Goal: Transaction & Acquisition: Purchase product/service

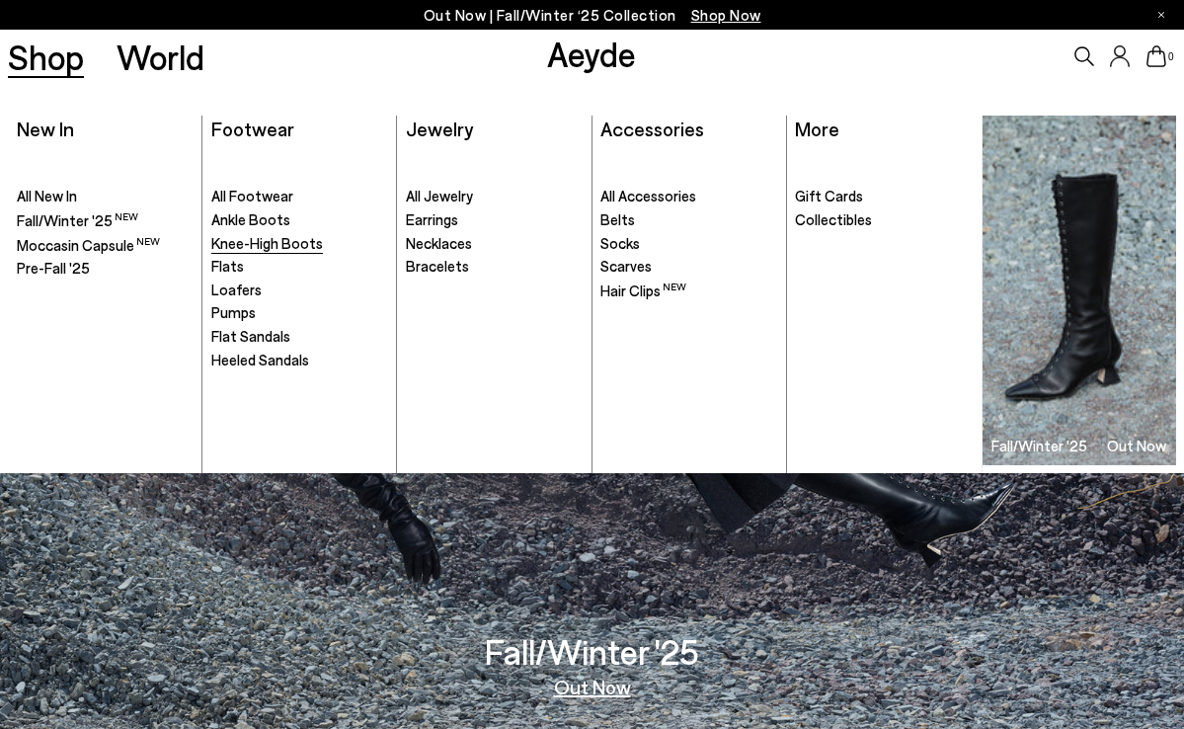
click at [251, 245] on span "Knee-High Boots" at bounding box center [267, 243] width 112 height 18
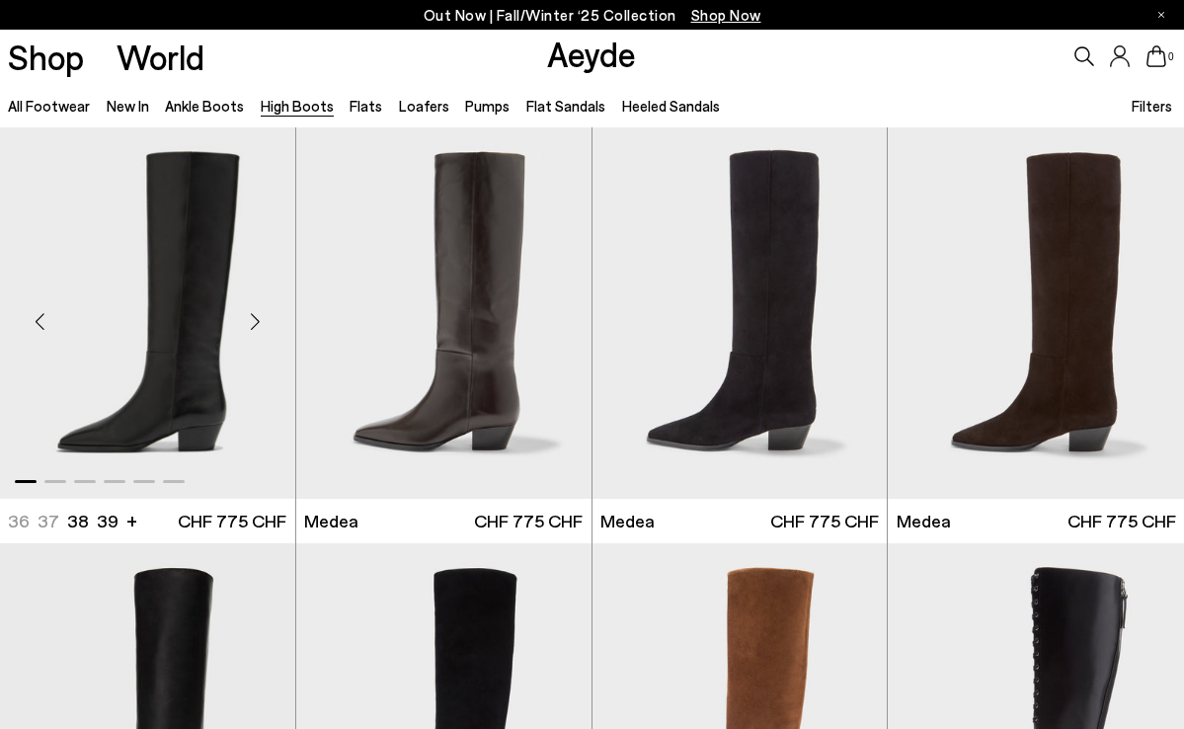
click at [258, 322] on div "Next slide" at bounding box center [255, 320] width 59 height 59
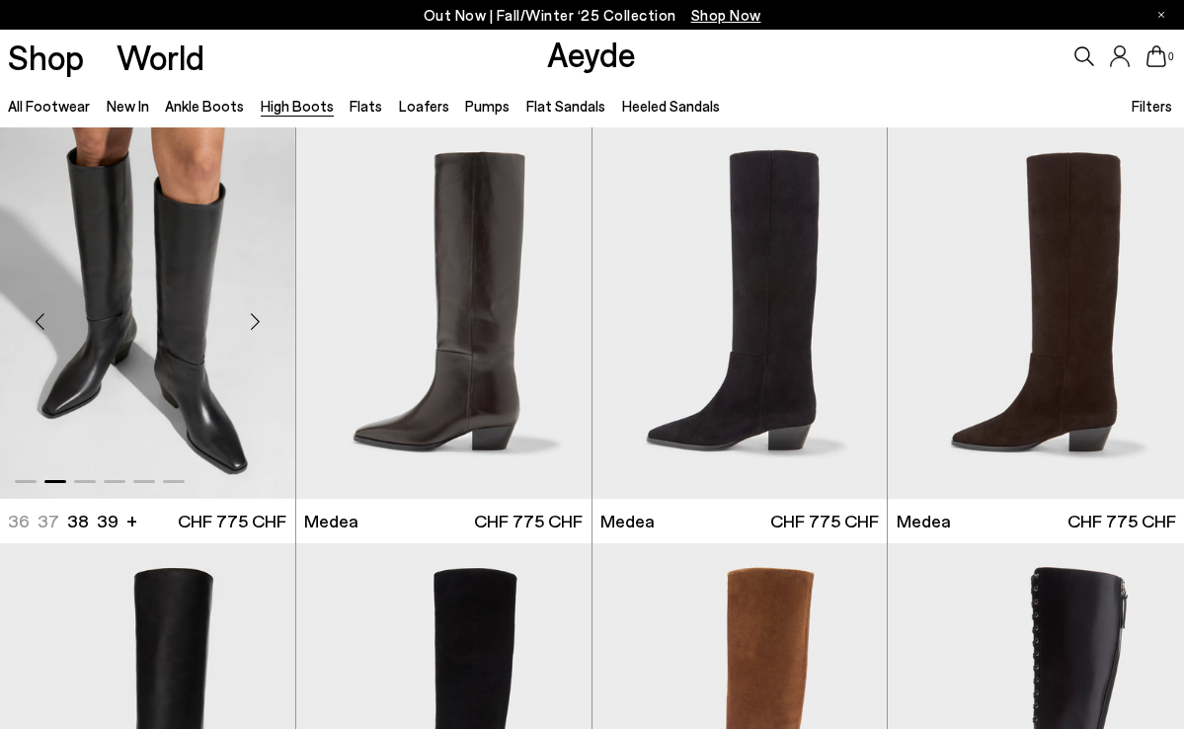
click at [141, 310] on img "2 / 6" at bounding box center [147, 312] width 295 height 371
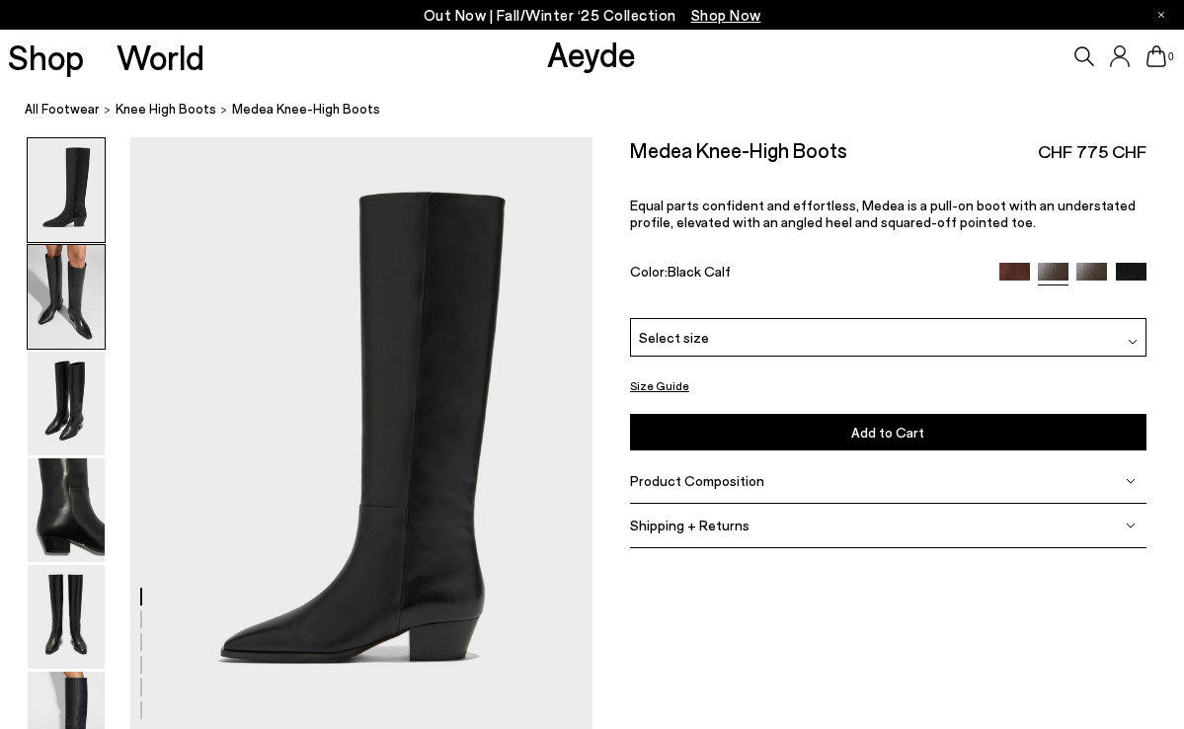
click at [70, 307] on img at bounding box center [66, 297] width 77 height 104
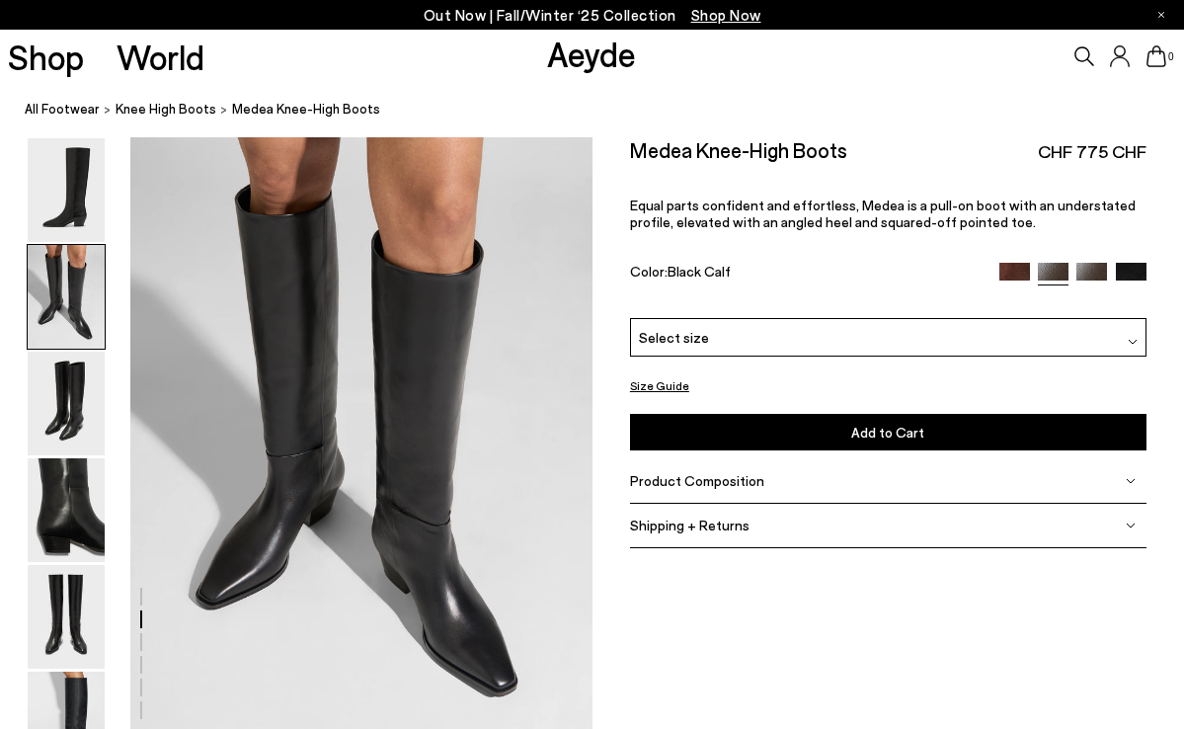
click at [672, 500] on div "Product Composition" at bounding box center [888, 481] width 516 height 44
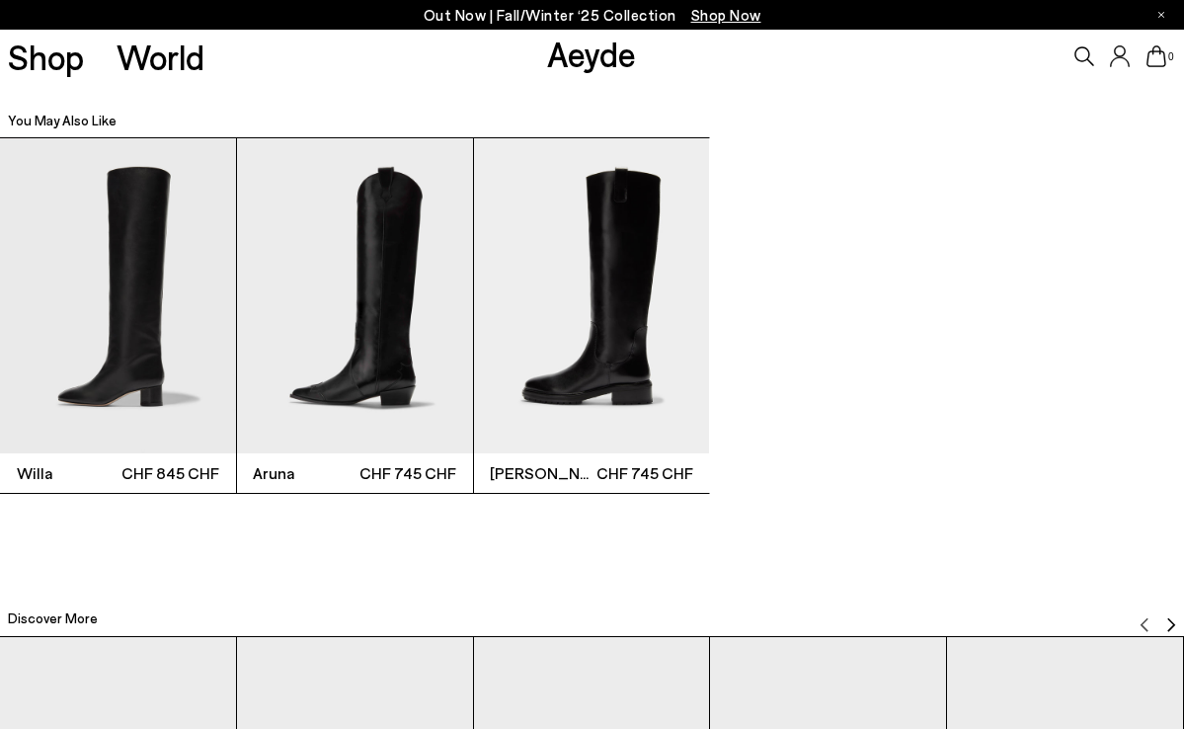
scroll to position [3806, 0]
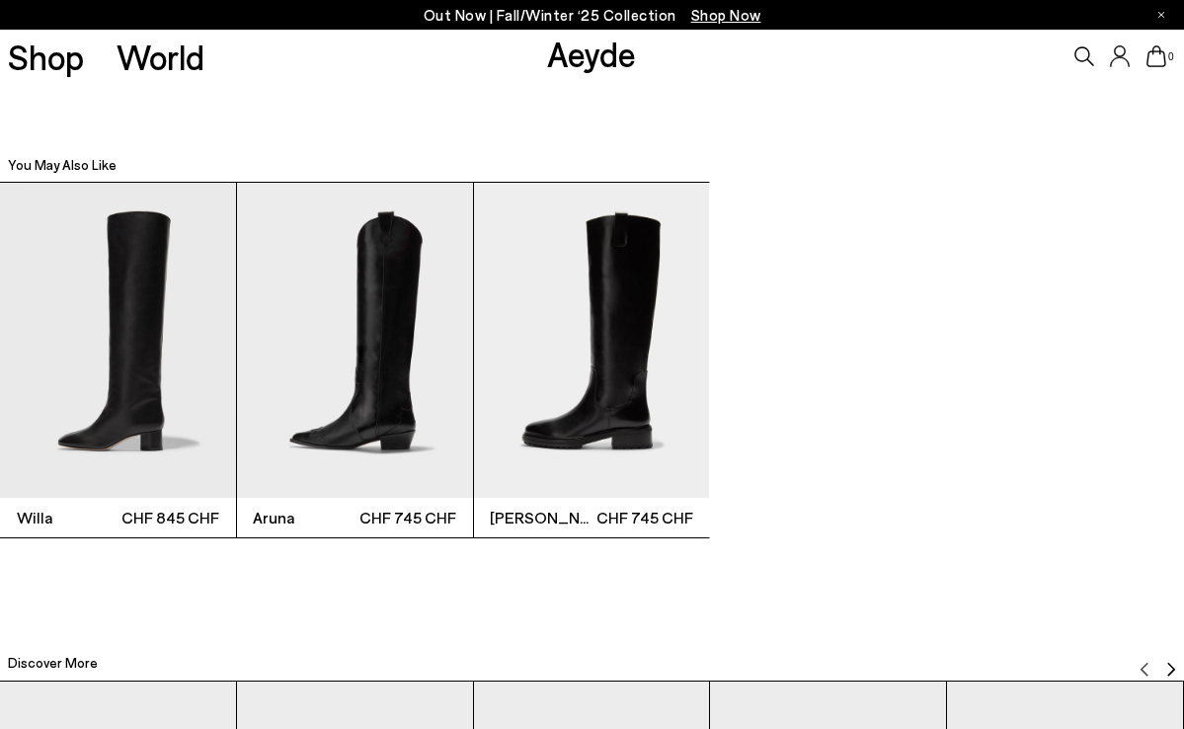
click at [367, 386] on img "2 / 3" at bounding box center [355, 340] width 236 height 314
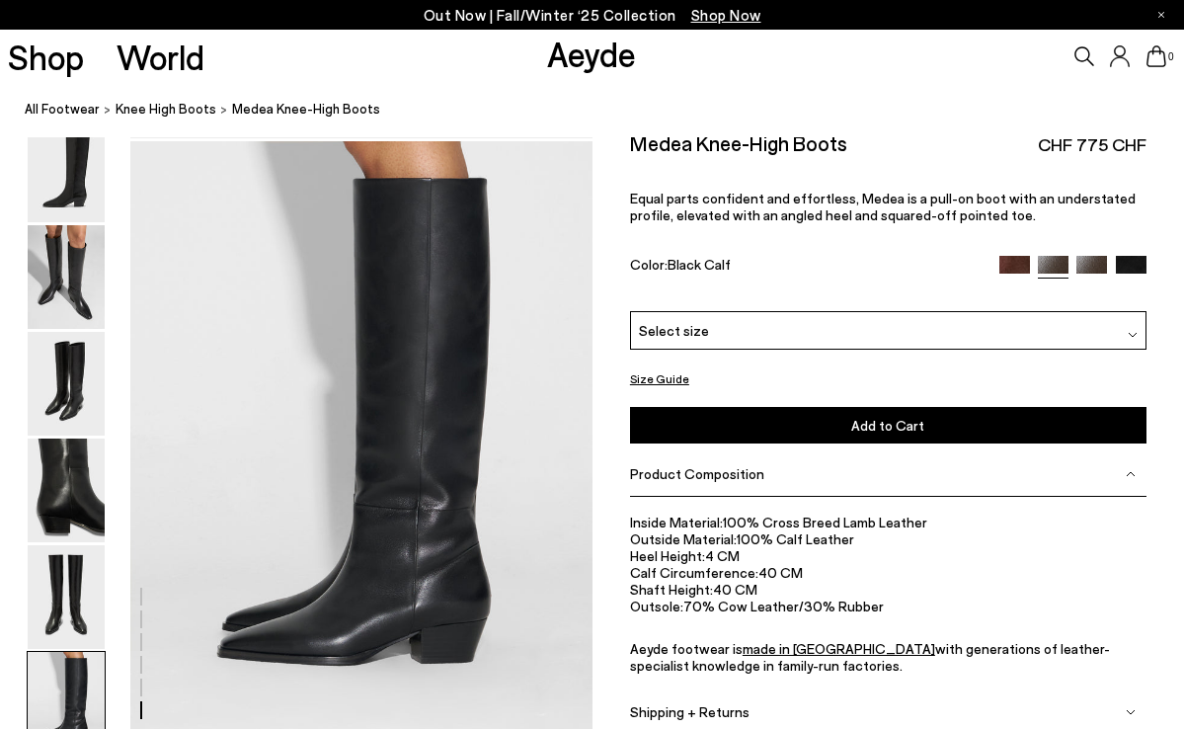
scroll to position [3066, 0]
